Goal: Task Accomplishment & Management: Manage account settings

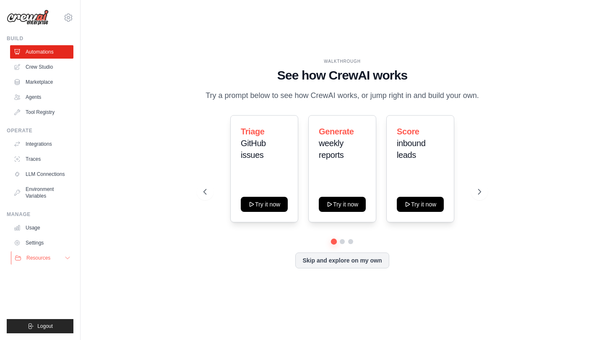
click at [57, 260] on button "Resources" at bounding box center [42, 257] width 63 height 13
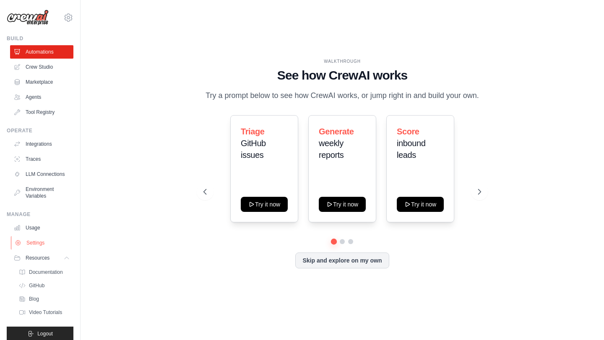
click at [48, 240] on link "Settings" at bounding box center [42, 242] width 63 height 13
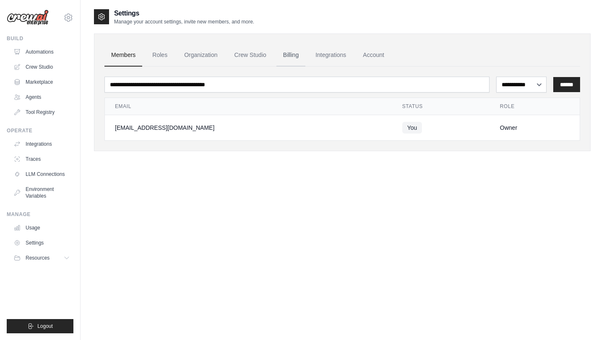
click at [285, 52] on link "Billing" at bounding box center [290, 55] width 29 height 23
